Goal: Information Seeking & Learning: Learn about a topic

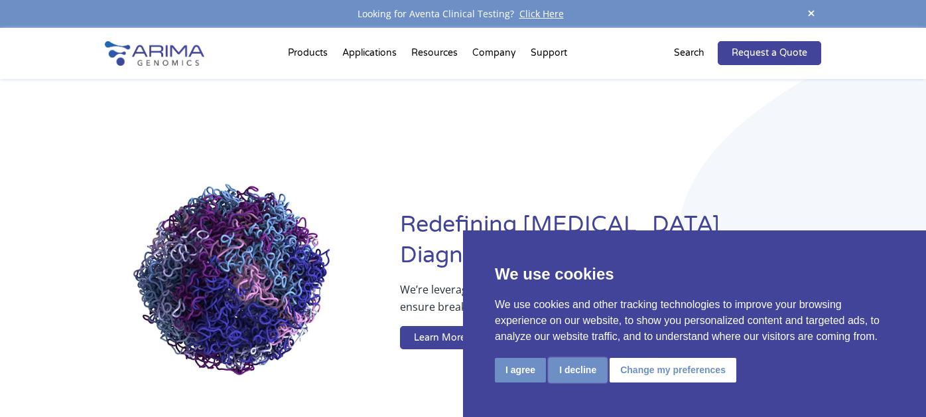
click at [574, 373] on button "I decline" at bounding box center [578, 370] width 58 height 25
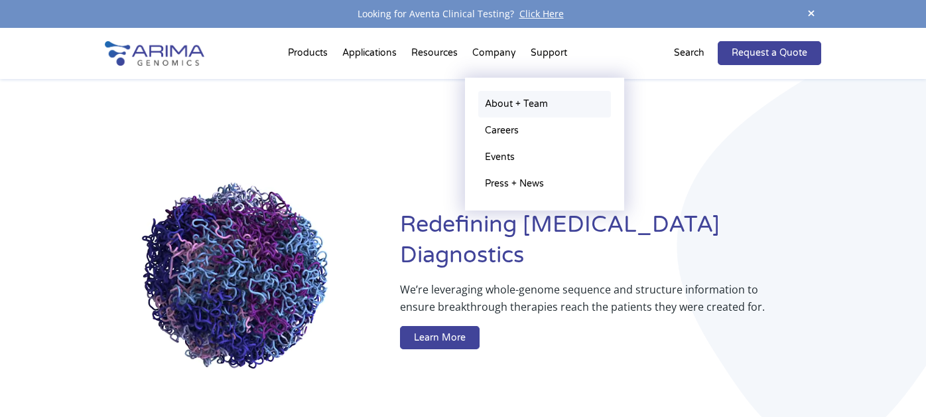
click at [503, 103] on link "About + Team" at bounding box center [544, 104] width 133 height 27
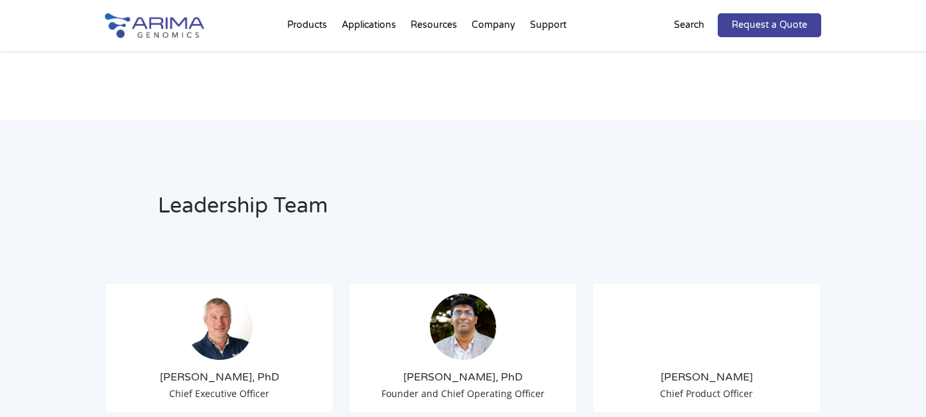
scroll to position [850, 0]
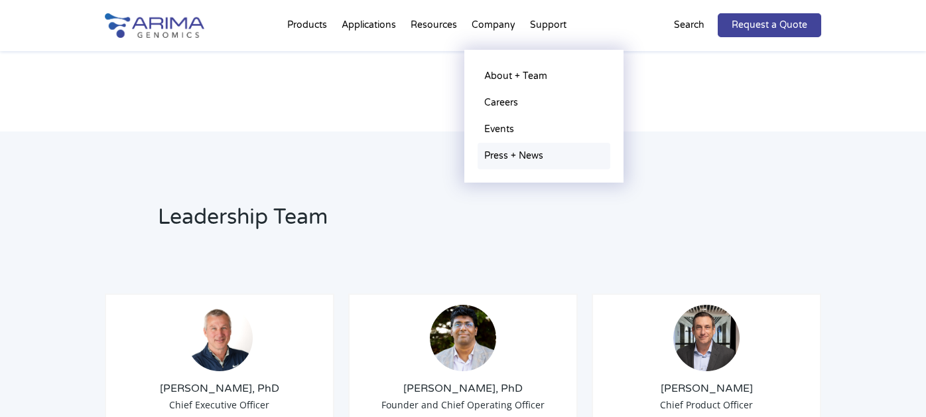
click at [505, 152] on link "Press + News" at bounding box center [544, 156] width 133 height 27
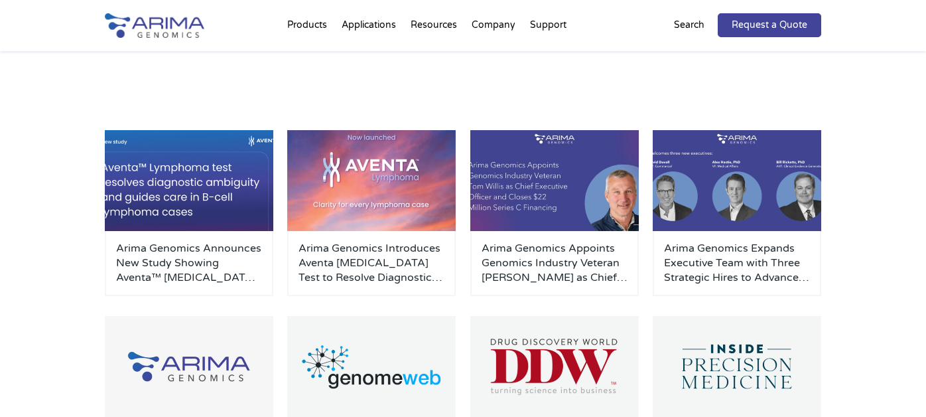
scroll to position [157, 0]
drag, startPoint x: 932, startPoint y: 64, endPoint x: 929, endPoint y: 117, distance: 53.8
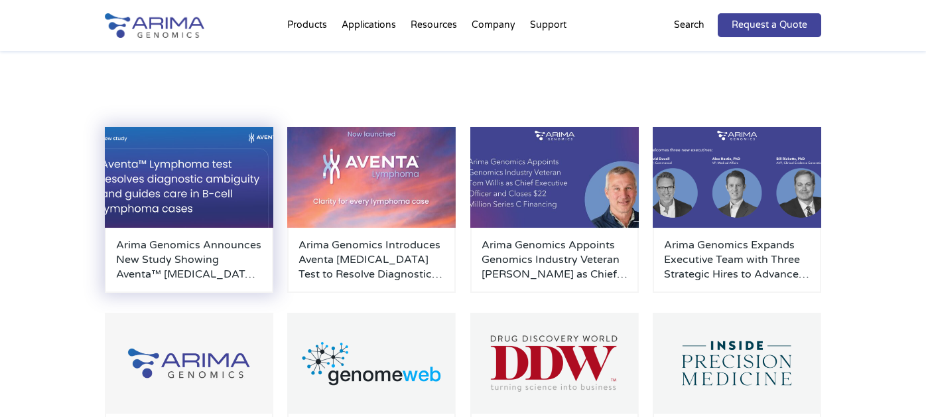
click at [166, 261] on h3 "Arima Genomics Announces New Study Showing Aventa™ Lymphoma Test Resolves Diagn…" at bounding box center [189, 259] width 146 height 44
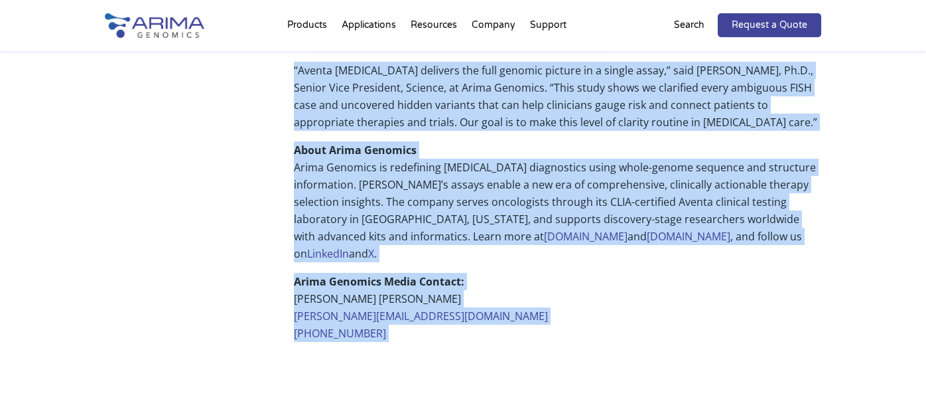
scroll to position [979, 0]
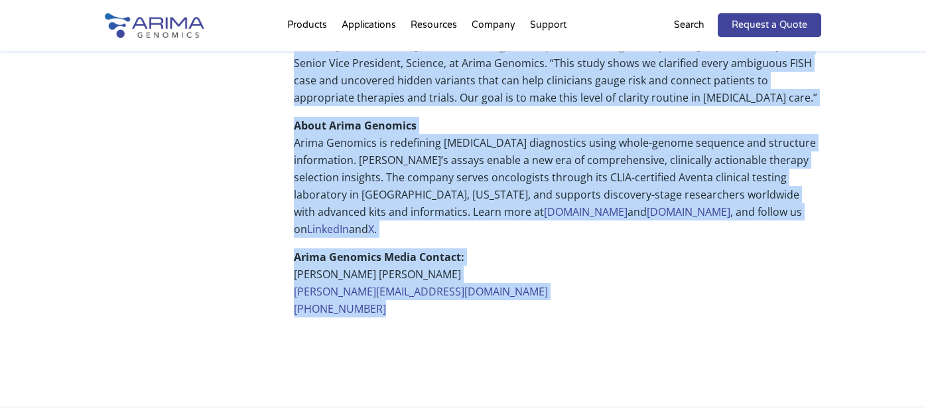
drag, startPoint x: 270, startPoint y: 145, endPoint x: 562, endPoint y: 275, distance: 320.1
copy div "Back October 15, 2025 Arima Genomics Announces New Study Showing Aventa™ Lympho…"
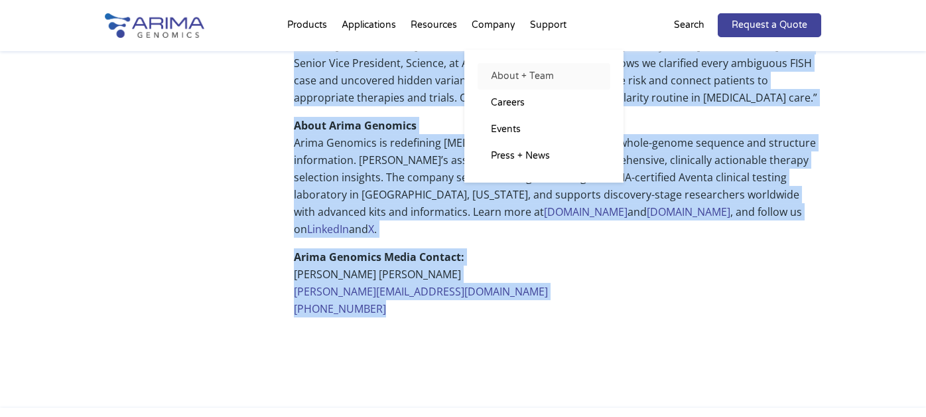
click at [511, 78] on link "About + Team" at bounding box center [544, 76] width 133 height 27
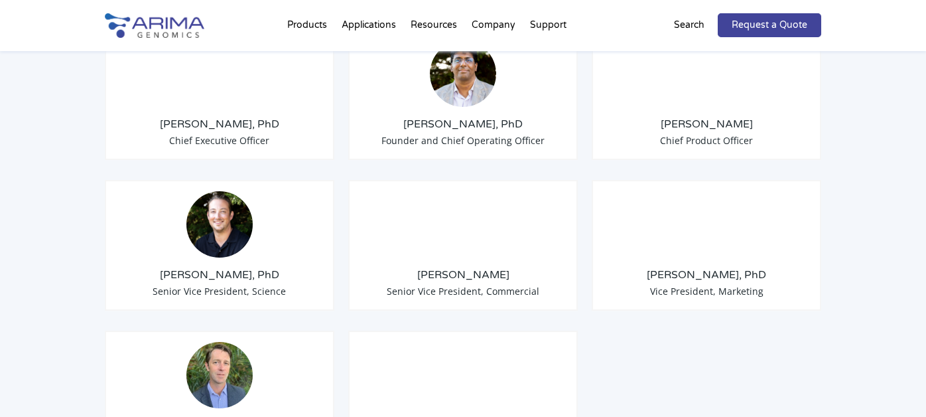
scroll to position [1176, 0]
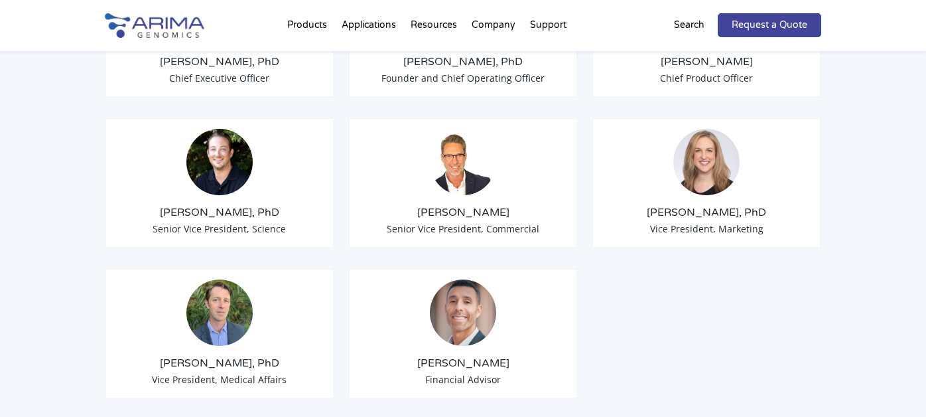
drag, startPoint x: 931, startPoint y: 23, endPoint x: 911, endPoint y: 181, distance: 159.9
click at [911, 181] on html "Looking for Aventa Clinical Testing? Click Here Products Clinical Services Aven…" at bounding box center [463, 359] width 926 height 3070
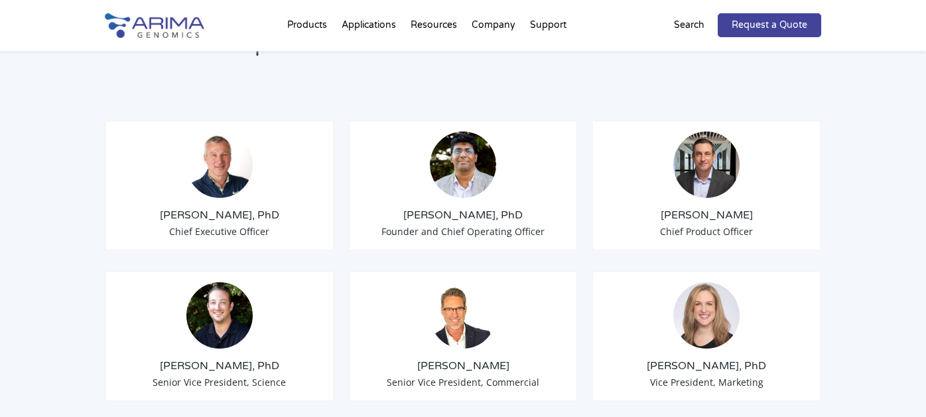
scroll to position [1070, 0]
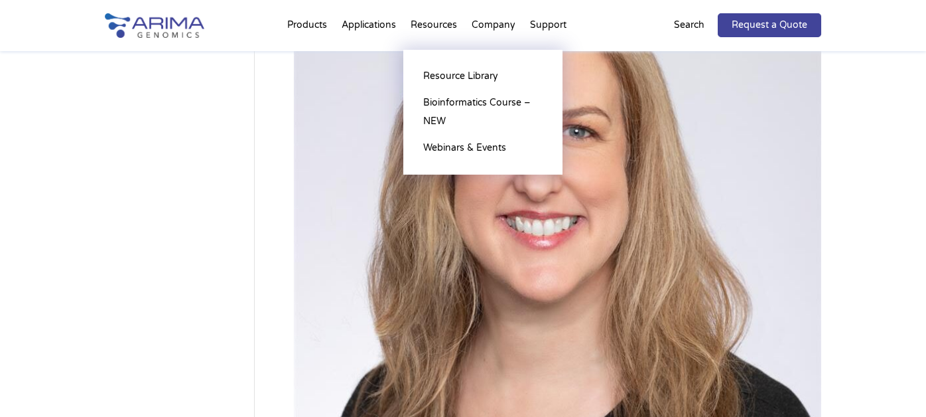
scroll to position [187, 0]
